Goal: Information Seeking & Learning: Learn about a topic

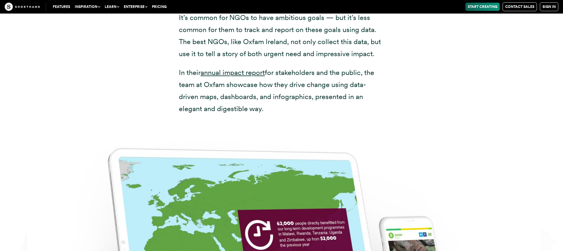
scroll to position [2856, 0]
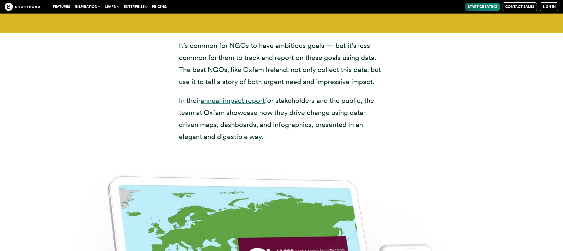
click at [238, 96] on link "annual impact report" at bounding box center [233, 100] width 64 height 9
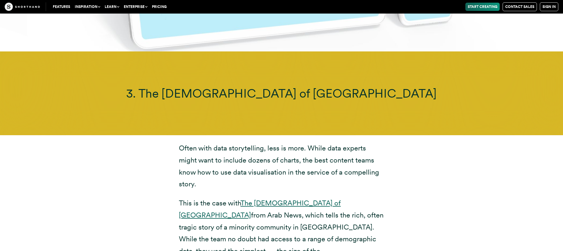
scroll to position [3469, 0]
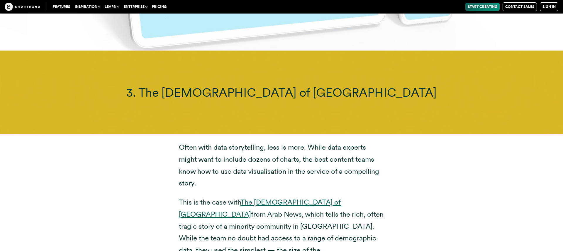
click at [283, 197] on link "The [DEMOGRAPHIC_DATA] of [GEOGRAPHIC_DATA]" at bounding box center [260, 207] width 162 height 21
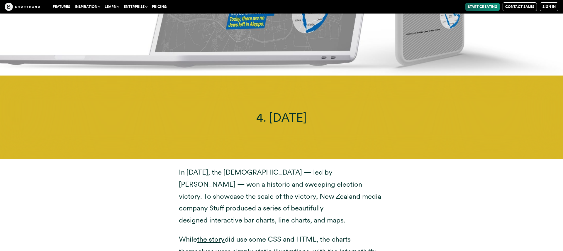
scroll to position [4196, 0]
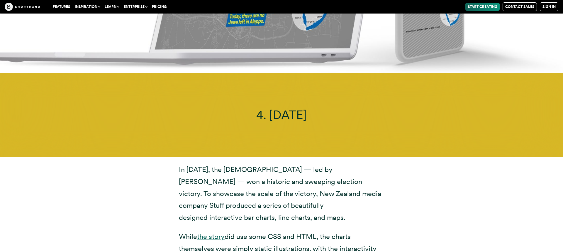
click at [217, 232] on link "the story" at bounding box center [211, 236] width 28 height 9
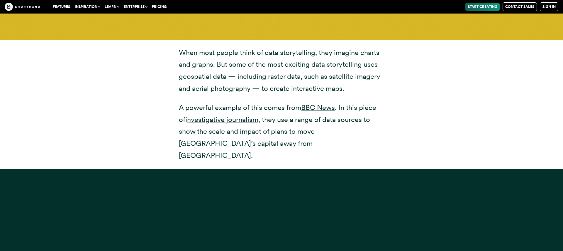
scroll to position [5015, 0]
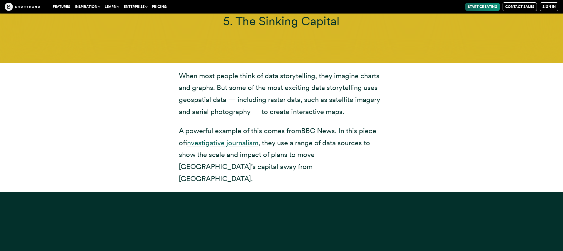
click at [249, 138] on link "investigative journalism" at bounding box center [222, 142] width 71 height 9
click at [307, 126] on link "BBC News" at bounding box center [318, 130] width 34 height 9
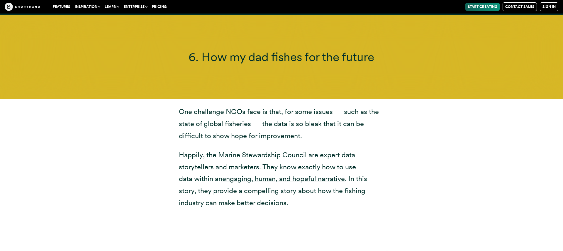
scroll to position [5441, 0]
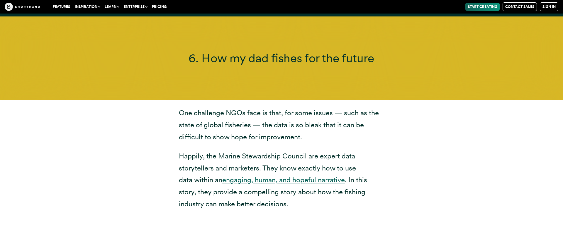
click at [278, 175] on link "engaging, human, and hopeful narrative" at bounding box center [283, 179] width 123 height 9
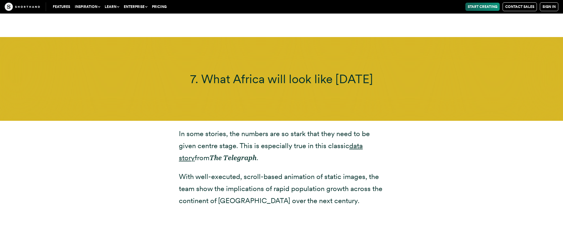
scroll to position [6132, 0]
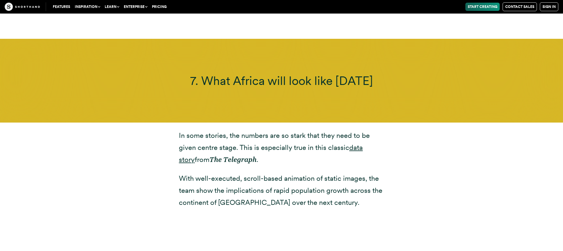
click at [365, 129] on p "In some stories, the numbers are so [PERSON_NAME] that they need to be given ce…" at bounding box center [281, 147] width 205 height 36
click at [363, 143] on link "data story" at bounding box center [271, 153] width 184 height 21
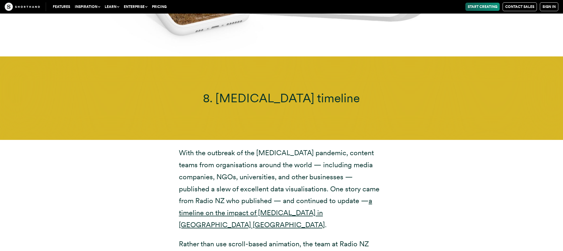
scroll to position [6811, 0]
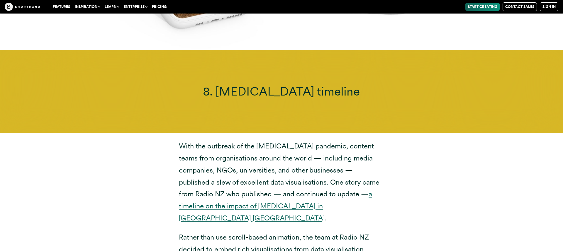
click at [292, 189] on link "a timeline on the impact of [MEDICAL_DATA] in [GEOGRAPHIC_DATA] [GEOGRAPHIC_DAT…" at bounding box center [275, 205] width 193 height 33
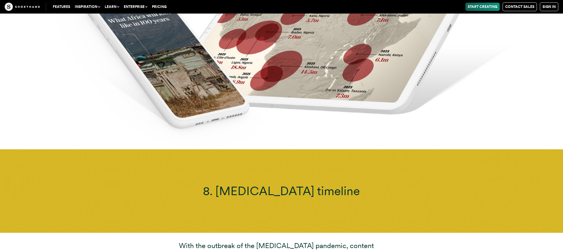
scroll to position [6671, 0]
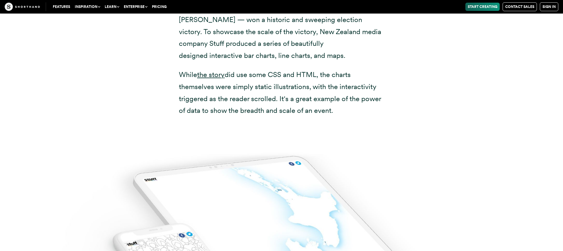
scroll to position [4288, 0]
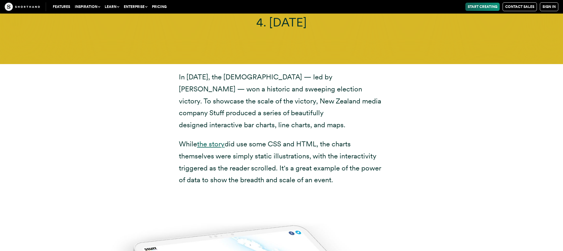
click at [211, 139] on link "the story" at bounding box center [211, 143] width 28 height 9
